Goal: Task Accomplishment & Management: Complete application form

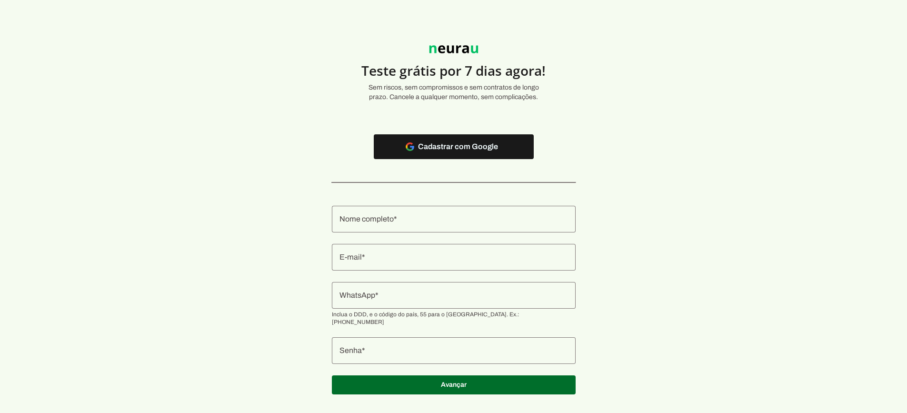
click at [244, 156] on section "Teste grátis por 7 dias agora! Sem riscos, sem compromissos e sem contratos de …" at bounding box center [453, 214] width 907 height 383
click at [431, 220] on input "Nome completo" at bounding box center [454, 218] width 229 height 11
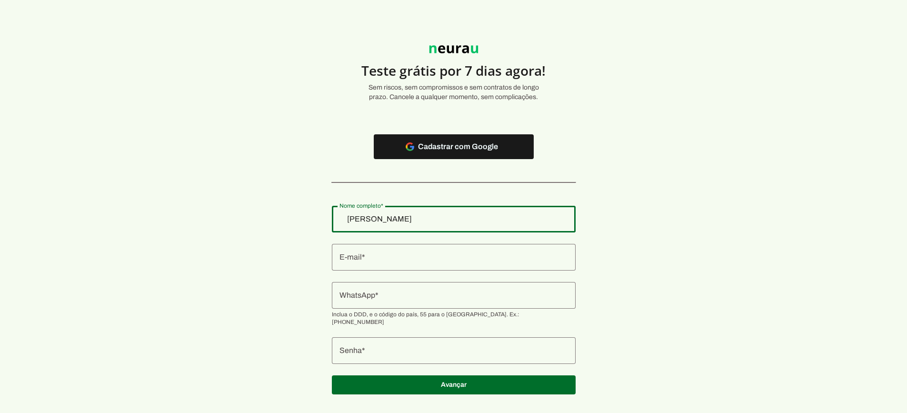
type input "[PERSON_NAME]"
type md-outlined-text-field "[PERSON_NAME]"
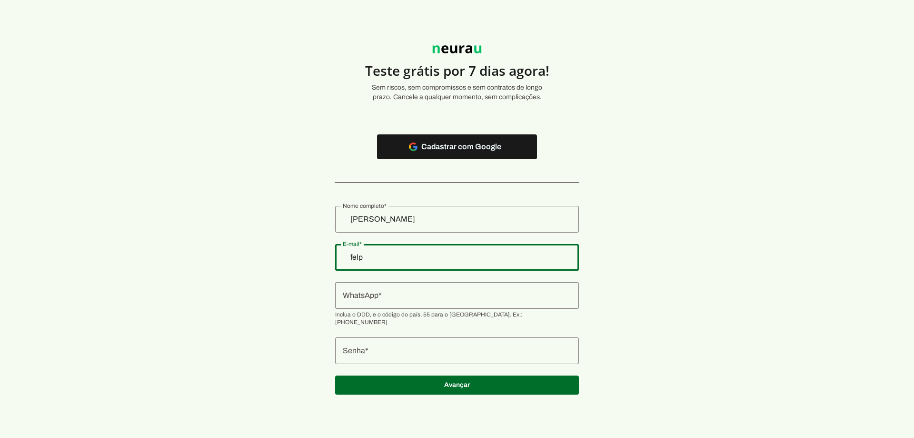
type input "felp"
type md-outlined-text-field "felp"
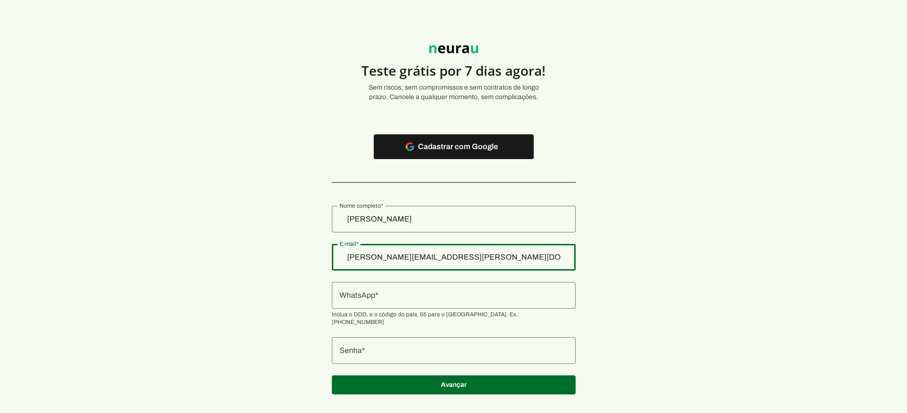
type input "[PERSON_NAME][EMAIL_ADDRESS][PERSON_NAME][DOMAIN_NAME]"
type md-outlined-text-field "[PERSON_NAME][EMAIL_ADDRESS][PERSON_NAME][DOMAIN_NAME]"
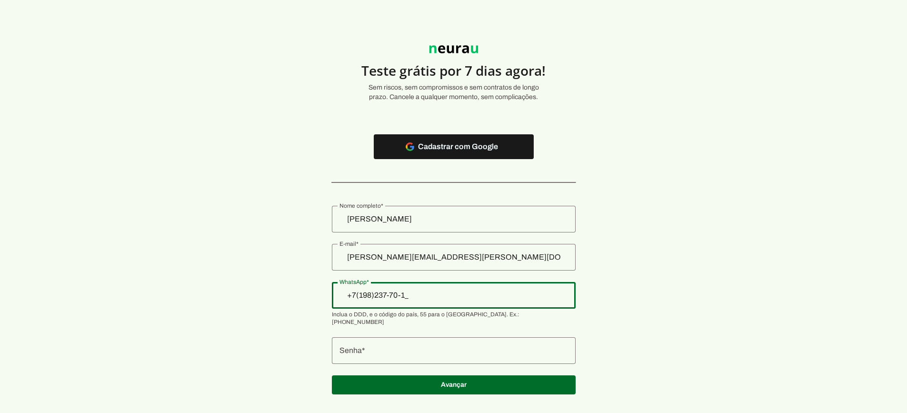
type input "[PHONE_NUMBER]"
type md-outlined-text-field "[PHONE_NUMBER]"
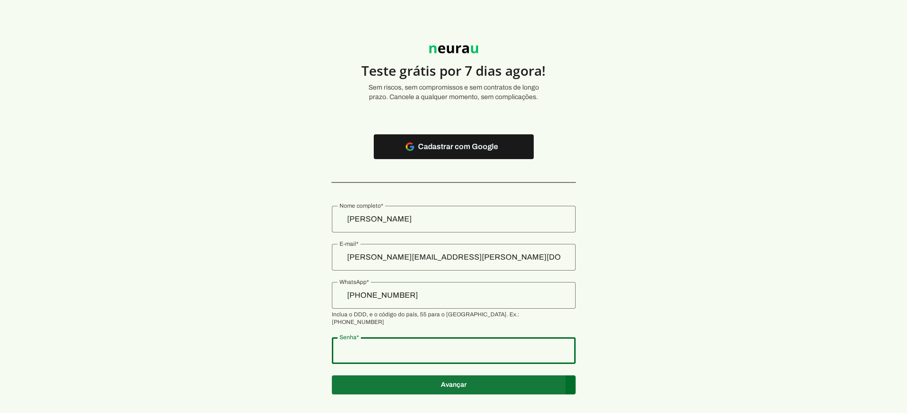
type md-outlined-text-field "31415926535"
click at [422, 374] on span at bounding box center [454, 384] width 244 height 23
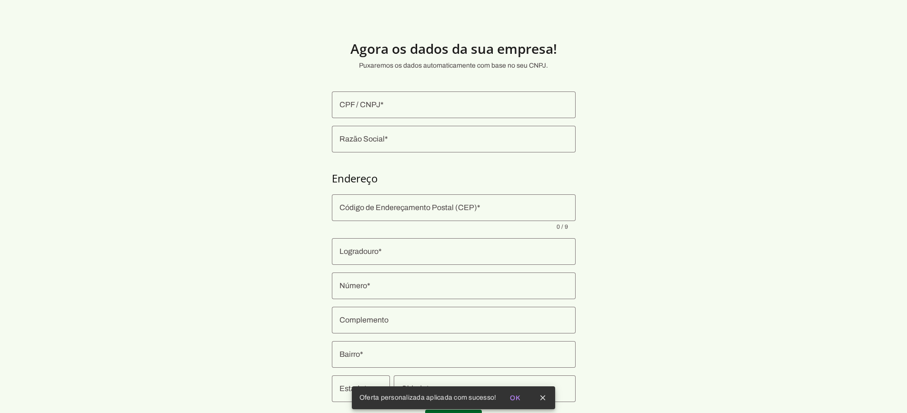
scroll to position [46, 0]
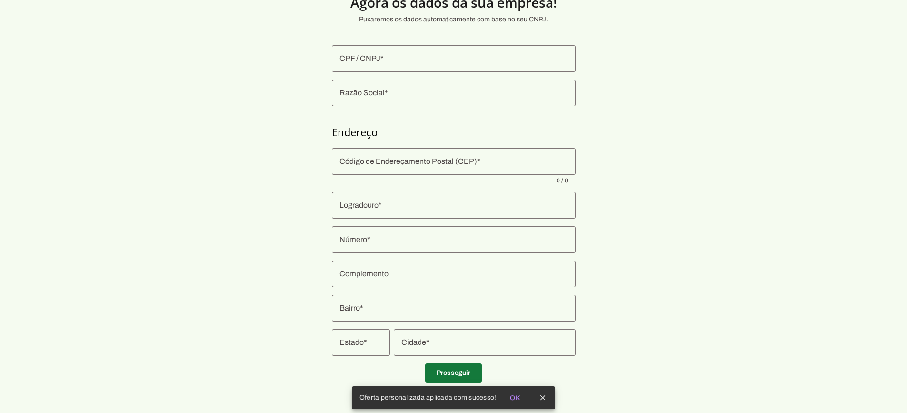
click at [475, 370] on span at bounding box center [453, 372] width 57 height 23
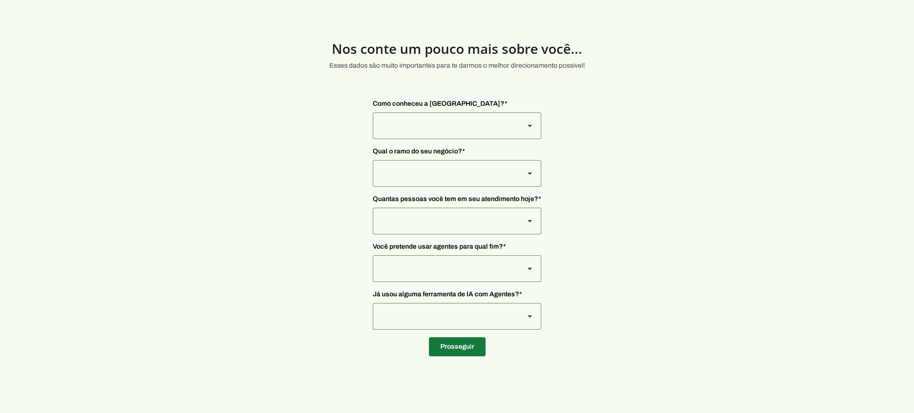
drag, startPoint x: 469, startPoint y: 353, endPoint x: 598, endPoint y: 290, distance: 143.8
click at [468, 353] on span at bounding box center [457, 346] width 57 height 23
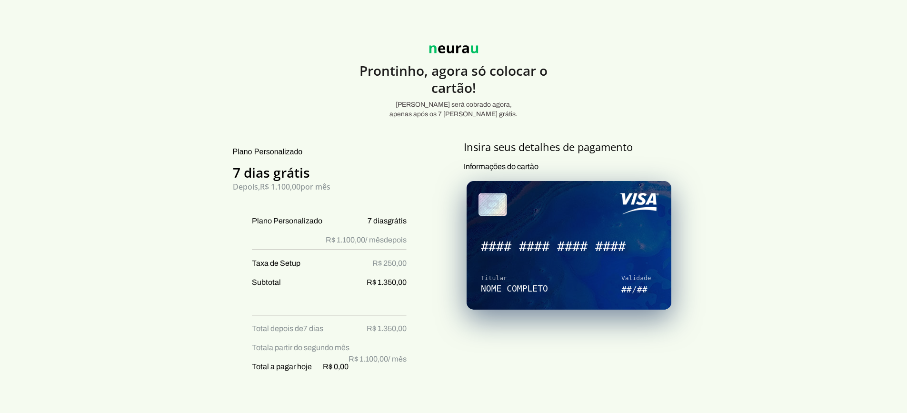
drag, startPoint x: 347, startPoint y: 230, endPoint x: 364, endPoint y: 228, distance: 17.2
click at [364, 234] on span "R$ 1.100,00 / mês depois" at bounding box center [366, 239] width 81 height 11
drag, startPoint x: 280, startPoint y: 177, endPoint x: 318, endPoint y: 176, distance: 38.1
click at [318, 181] on h3 "Depois, R$ 1.100,00 por mês" at bounding box center [320, 186] width 174 height 11
click at [311, 181] on h3 "Depois, R$ 1.100,00 por mês" at bounding box center [320, 186] width 174 height 11
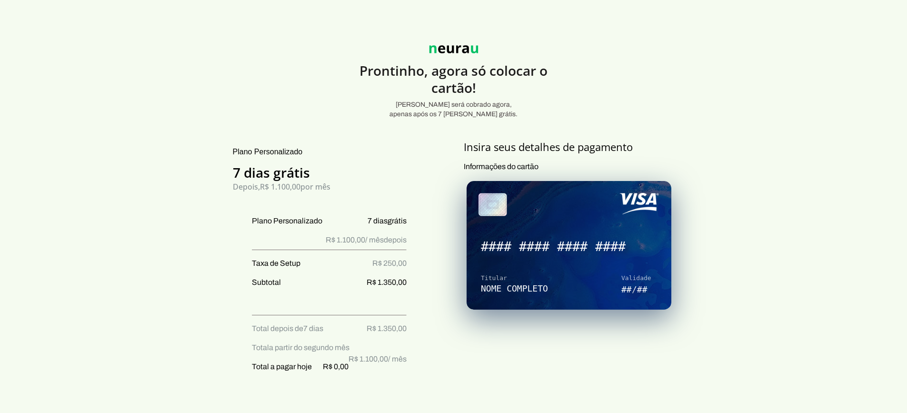
drag, startPoint x: 267, startPoint y: 175, endPoint x: 331, endPoint y: 180, distance: 64.4
click at [331, 181] on h3 "Depois, R$ 1.100,00 por mês" at bounding box center [320, 186] width 174 height 11
drag, startPoint x: 265, startPoint y: 175, endPoint x: 298, endPoint y: 176, distance: 32.4
click at [298, 181] on h3 "Depois, R$ 1.100,00 por mês" at bounding box center [320, 186] width 174 height 11
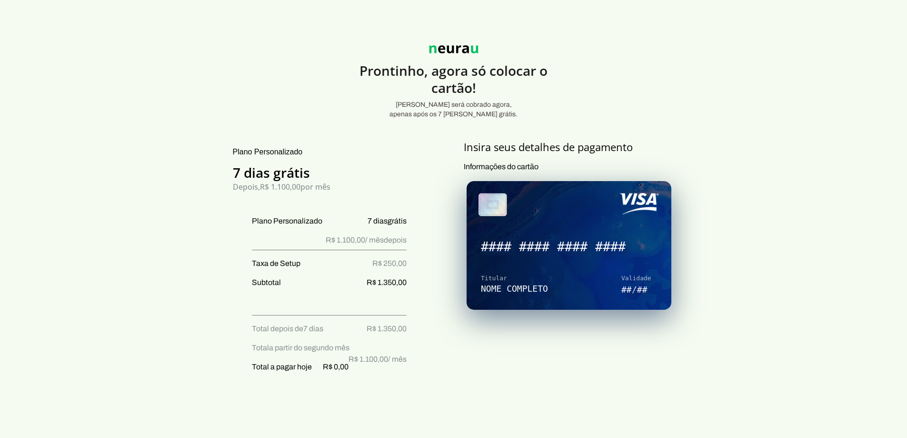
drag, startPoint x: 384, startPoint y: 254, endPoint x: 417, endPoint y: 251, distance: 32.5
click at [407, 258] on span "R$ 250,00" at bounding box center [389, 263] width 34 height 11
click at [407, 277] on span "R$ 1.350,00" at bounding box center [387, 282] width 40 height 11
